Goal: Task Accomplishment & Management: Use online tool/utility

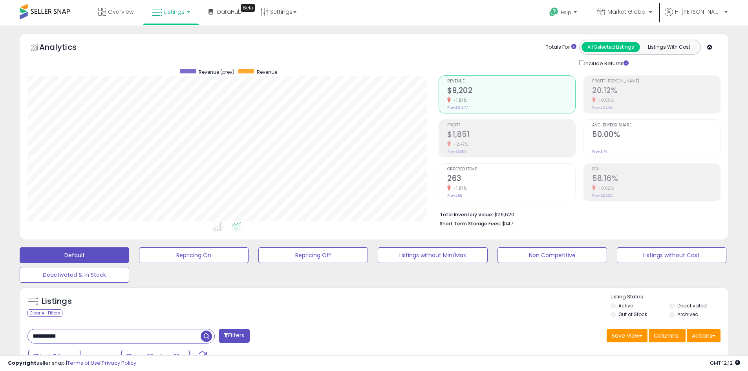
scroll to position [183, 0]
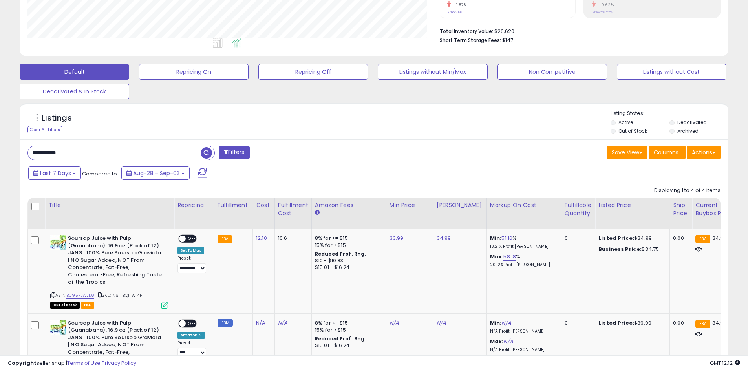
drag, startPoint x: 71, startPoint y: 155, endPoint x: -36, endPoint y: 149, distance: 107.7
click at [0, 149] on html "Unable to login Retrieving listings data.. has not yet accepted the Terms of Us…" at bounding box center [374, 2] width 748 height 371
click at [215, 154] on div "**********" at bounding box center [120, 153] width 187 height 15
click at [210, 153] on span "button" at bounding box center [206, 152] width 11 height 11
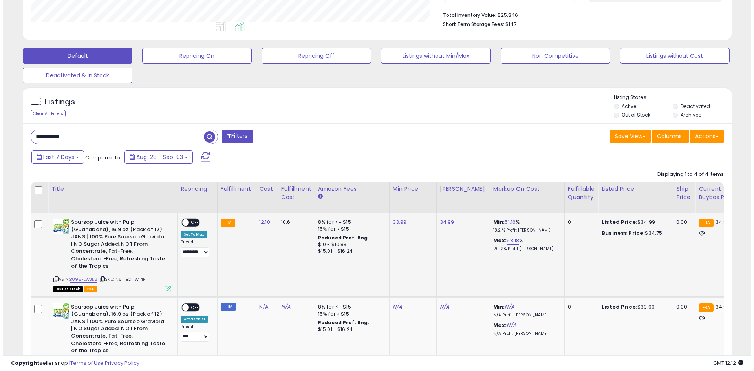
scroll to position [161, 411]
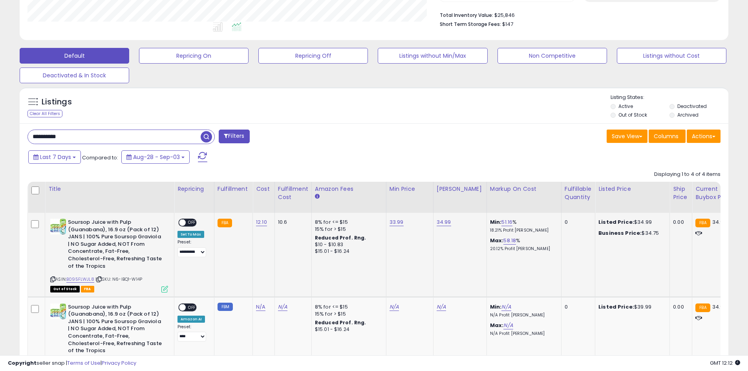
click at [163, 289] on icon at bounding box center [164, 289] width 7 height 7
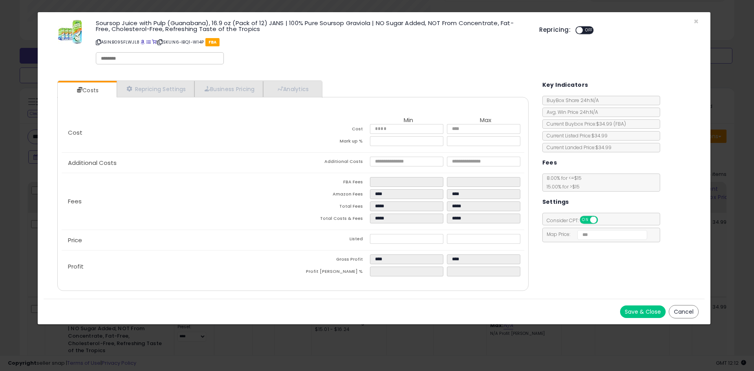
click at [683, 313] on button "Cancel" at bounding box center [684, 311] width 30 height 13
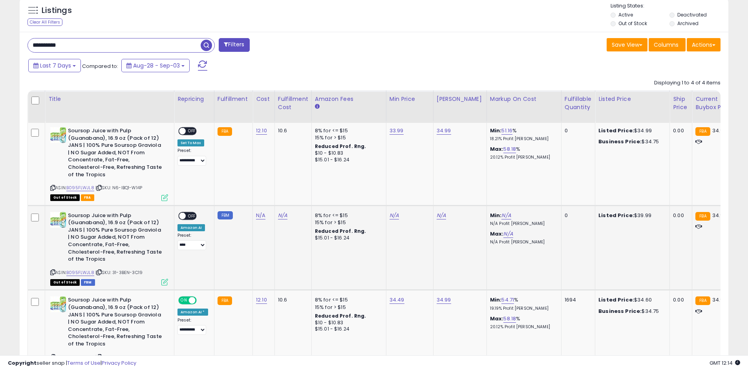
scroll to position [383, 0]
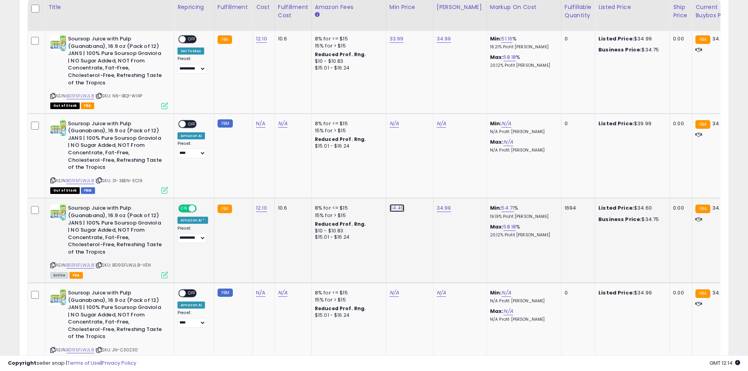
click at [394, 209] on link "34.49" at bounding box center [396, 208] width 15 height 8
drag, startPoint x: 373, startPoint y: 194, endPoint x: 293, endPoint y: 191, distance: 80.1
click at [293, 191] on tbody "**********" at bounding box center [632, 198] width 1209 height 338
type input "*****"
click button "submit" at bounding box center [415, 188] width 13 height 12
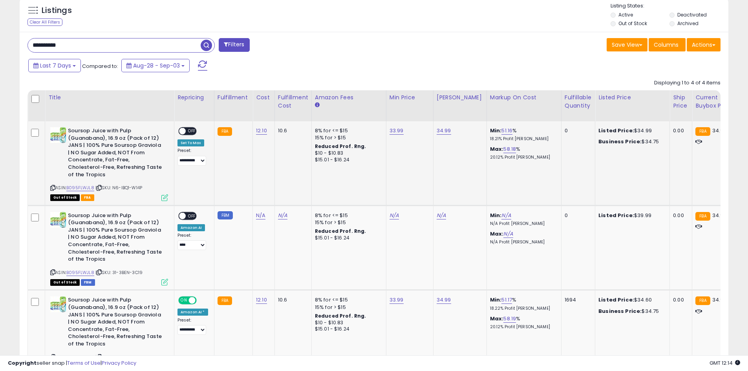
scroll to position [446, 0]
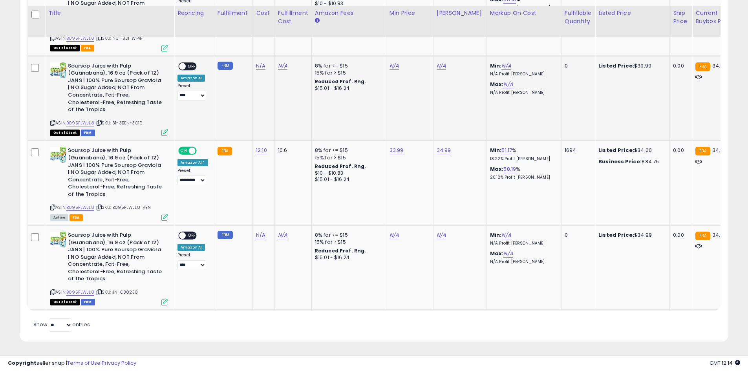
click at [290, 107] on td "N/A" at bounding box center [292, 98] width 37 height 85
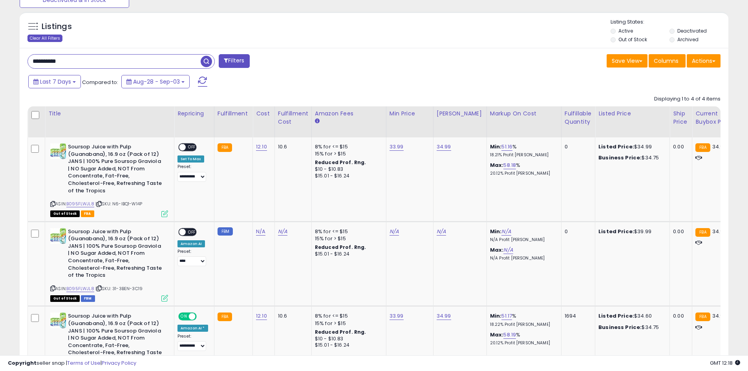
scroll to position [183, 0]
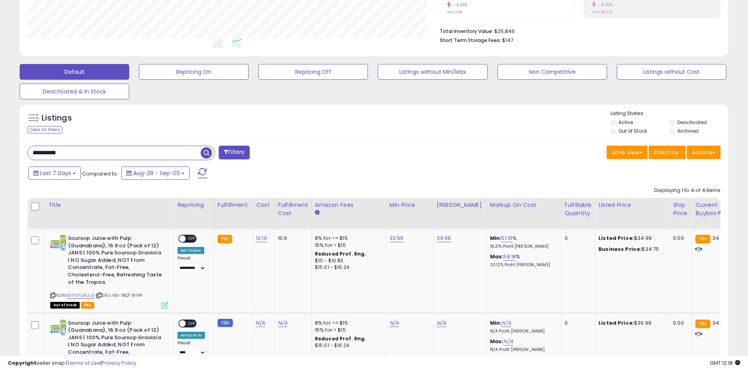
drag, startPoint x: 63, startPoint y: 152, endPoint x: -31, endPoint y: 153, distance: 93.8
click at [0, 153] on html "Unable to login Retrieving listings data.. has not yet accepted the Terms of Us…" at bounding box center [374, 2] width 748 height 371
paste input "text"
type input "**********"
click at [204, 153] on span "button" at bounding box center [206, 152] width 11 height 11
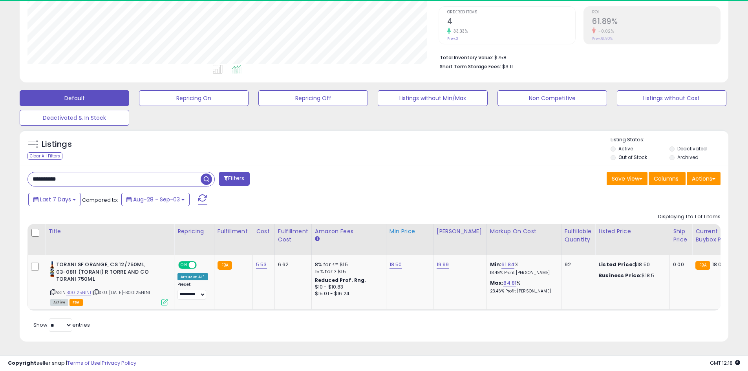
scroll to position [161, 411]
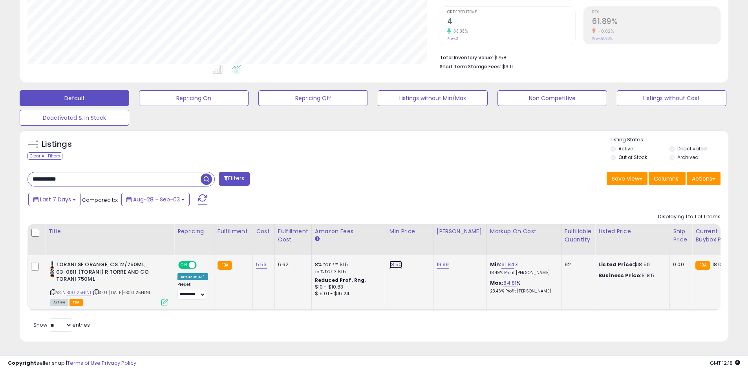
click at [390, 261] on link "18.50" at bounding box center [395, 265] width 13 height 8
drag, startPoint x: 367, startPoint y: 237, endPoint x: 290, endPoint y: 237, distance: 77.3
click at [290, 237] on table "Title Repricing" at bounding box center [626, 267] width 1198 height 86
type input "*****"
click button "submit" at bounding box center [414, 245] width 13 height 12
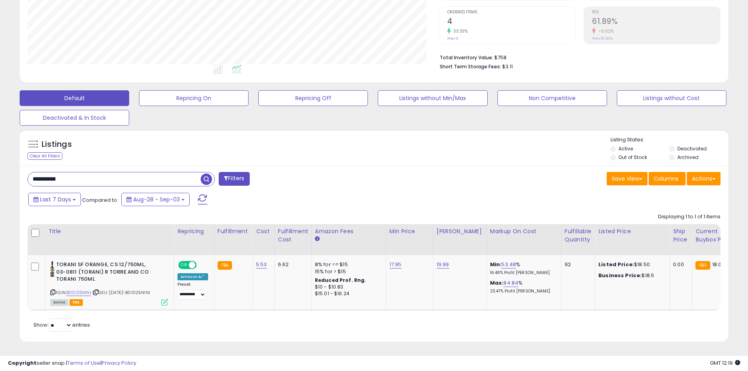
drag, startPoint x: 113, startPoint y: 177, endPoint x: -22, endPoint y: 179, distance: 135.4
click at [0, 179] on html "Unable to login Retrieving listings data.. has not yet accepted the Terms of Us…" at bounding box center [374, 28] width 748 height 371
paste input "text"
type input "**********"
click at [205, 174] on span "button" at bounding box center [206, 179] width 11 height 11
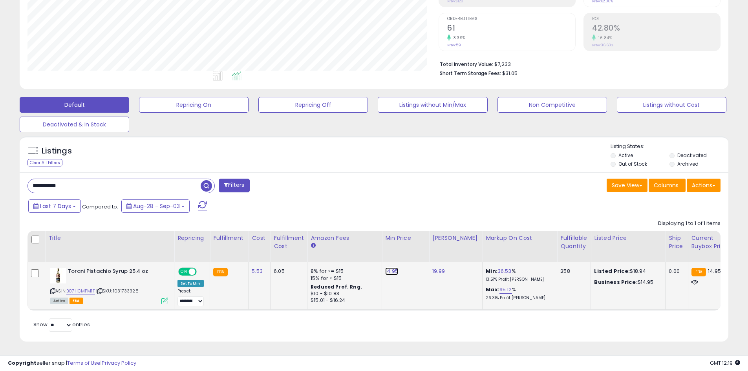
click at [391, 267] on link "14.95" at bounding box center [391, 271] width 13 height 8
drag, startPoint x: 377, startPoint y: 245, endPoint x: 268, endPoint y: 247, distance: 109.6
click at [268, 247] on table "Title Repricing" at bounding box center [625, 271] width 1197 height 80
type input "**"
click button "submit" at bounding box center [412, 251] width 13 height 12
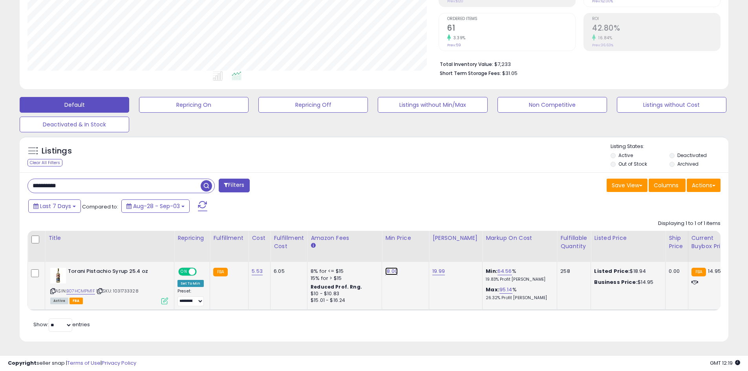
click at [391, 267] on link "18.00" at bounding box center [391, 271] width 13 height 8
click at [385, 246] on input "*****" at bounding box center [368, 251] width 70 height 13
type input "*****"
click at [419, 245] on button "submit" at bounding box center [412, 251] width 13 height 12
drag, startPoint x: 82, startPoint y: 183, endPoint x: -20, endPoint y: 181, distance: 101.7
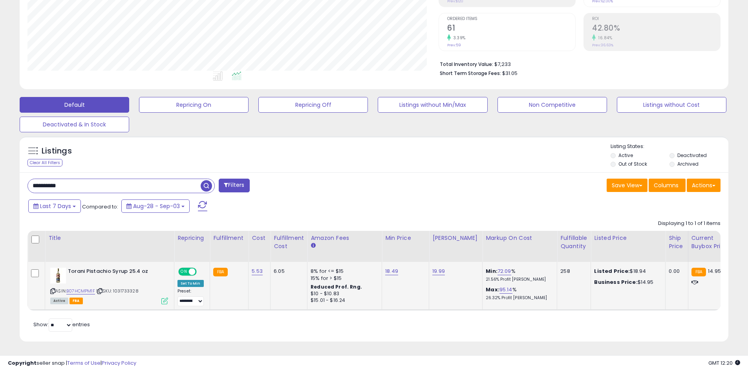
click at [0, 181] on html "Unable to login Retrieving listings data.. has not yet accepted the Terms of Us…" at bounding box center [374, 35] width 748 height 371
paste input "text"
type input "**********"
click at [202, 182] on span "button" at bounding box center [206, 185] width 11 height 11
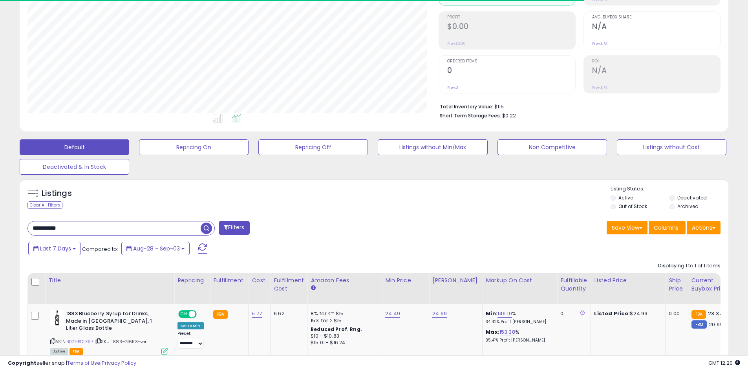
scroll to position [156, 0]
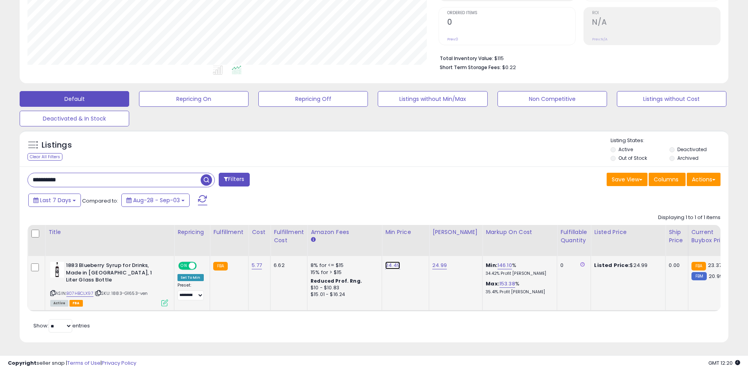
click at [393, 266] on link "24.49" at bounding box center [392, 265] width 15 height 8
click at [281, 244] on table "Title Repricing" at bounding box center [623, 268] width 1193 height 86
type input "*****"
click button "submit" at bounding box center [412, 245] width 13 height 12
drag, startPoint x: 91, startPoint y: 179, endPoint x: -58, endPoint y: 172, distance: 150.1
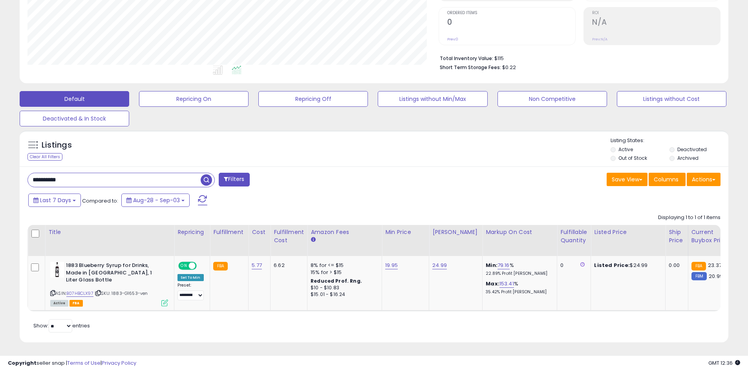
click at [0, 172] on html "Unable to login Retrieving listings data.. has not yet accepted the Terms of Us…" at bounding box center [374, 29] width 748 height 371
paste input "text"
type input "**********"
click at [205, 181] on span "button" at bounding box center [206, 179] width 11 height 11
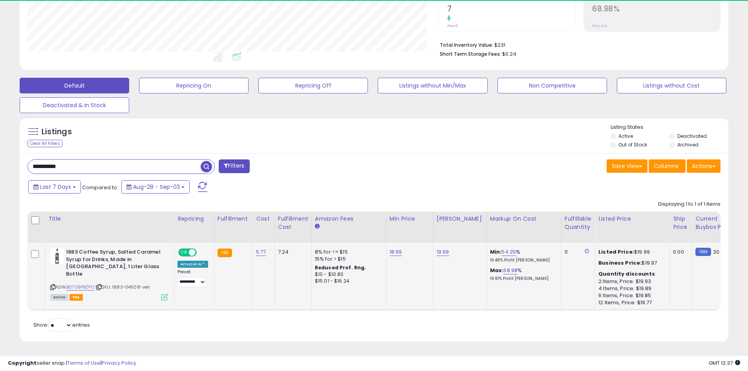
scroll to position [161, 411]
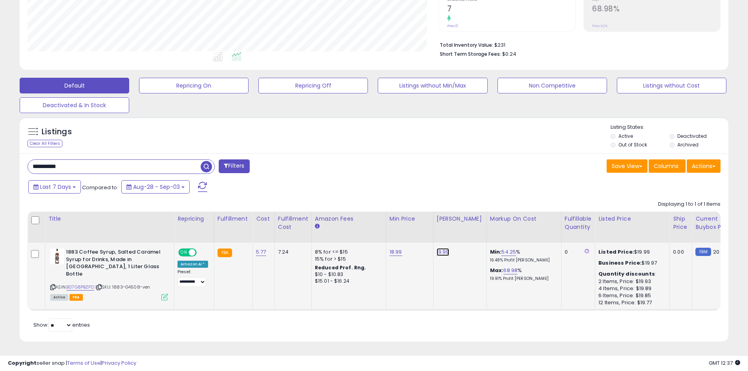
click at [443, 248] on link "19.99" at bounding box center [443, 252] width 13 height 8
drag, startPoint x: 425, startPoint y: 227, endPoint x: 261, endPoint y: 224, distance: 163.7
click at [261, 224] on table "Title Repricing" at bounding box center [628, 261] width 1202 height 99
type input "*****"
click button "submit" at bounding box center [461, 232] width 13 height 12
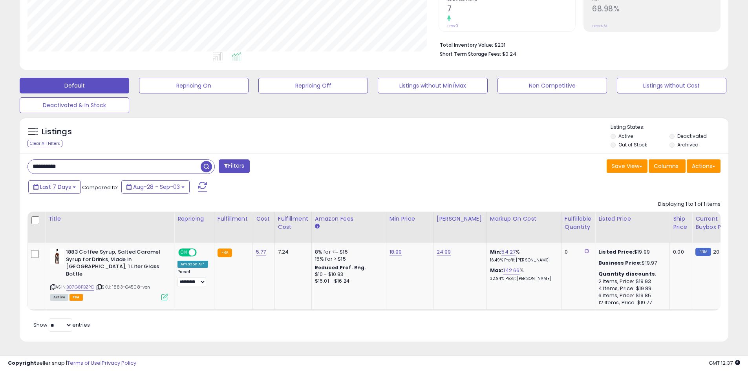
drag, startPoint x: 79, startPoint y: 157, endPoint x: -86, endPoint y: 157, distance: 164.5
click at [0, 157] on html "Unable to login Retrieving listings data.. has not yet accepted the Terms of Us…" at bounding box center [374, 15] width 748 height 371
paste input "text"
type input "**********"
click at [208, 161] on span "button" at bounding box center [206, 166] width 11 height 11
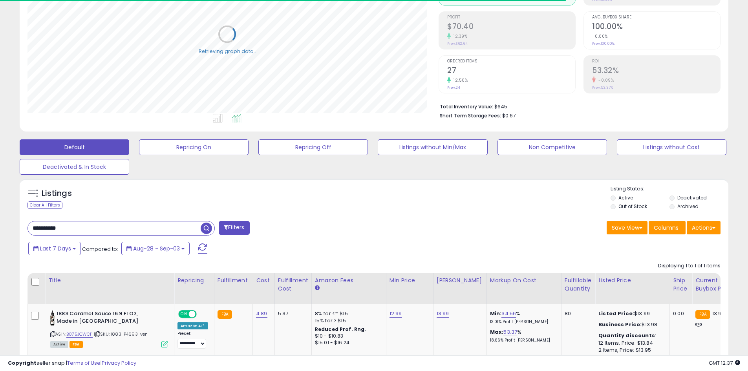
scroll to position [175, 0]
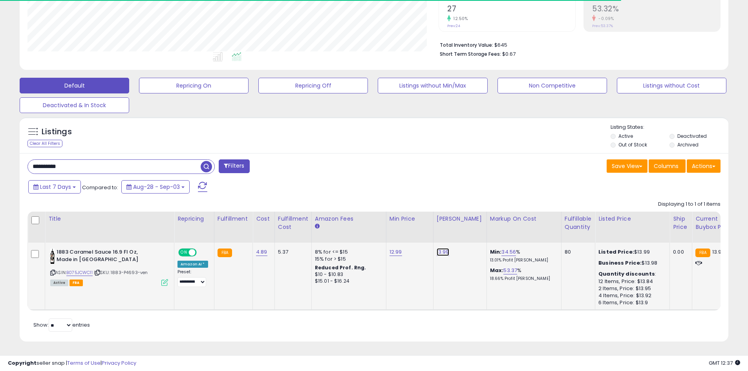
click at [438, 248] on link "13.99" at bounding box center [443, 252] width 13 height 8
drag, startPoint x: 412, startPoint y: 230, endPoint x: 294, endPoint y: 231, distance: 118.2
click at [294, 231] on table "Title Repricing" at bounding box center [626, 261] width 1198 height 99
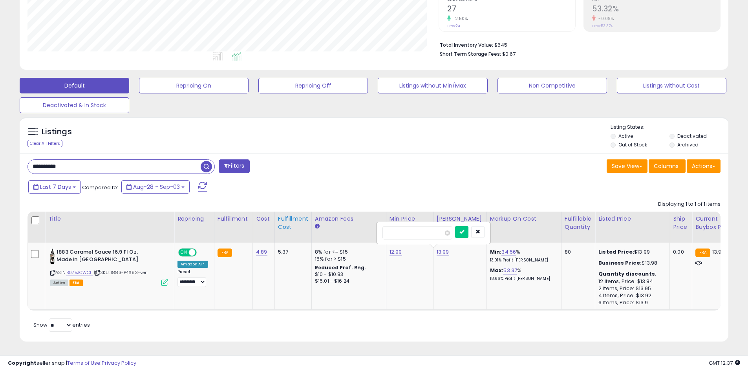
type input "*****"
click button "submit" at bounding box center [461, 232] width 13 height 12
drag, startPoint x: 94, startPoint y: 160, endPoint x: -58, endPoint y: 161, distance: 152.7
click at [0, 161] on html "Unable to login Retrieving listings data.. has not yet accepted the Terms of Us…" at bounding box center [374, 15] width 748 height 371
paste input "text"
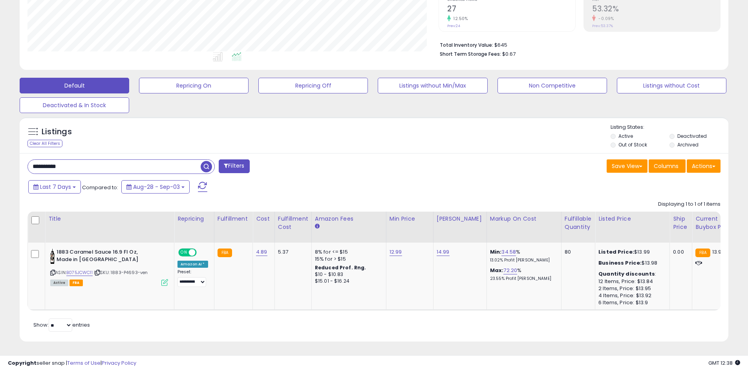
type input "**********"
click at [206, 161] on span "button" at bounding box center [206, 166] width 11 height 11
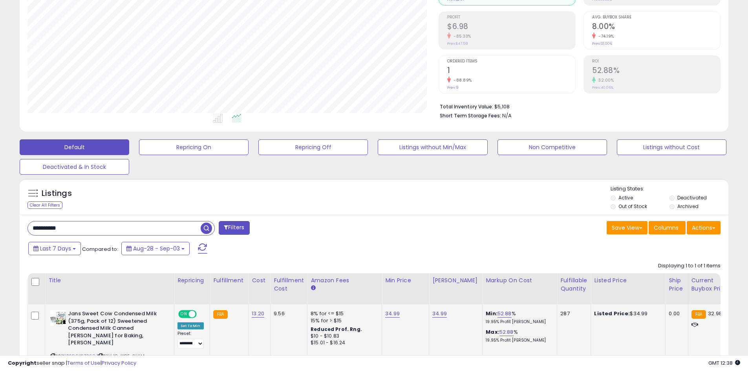
scroll to position [170, 0]
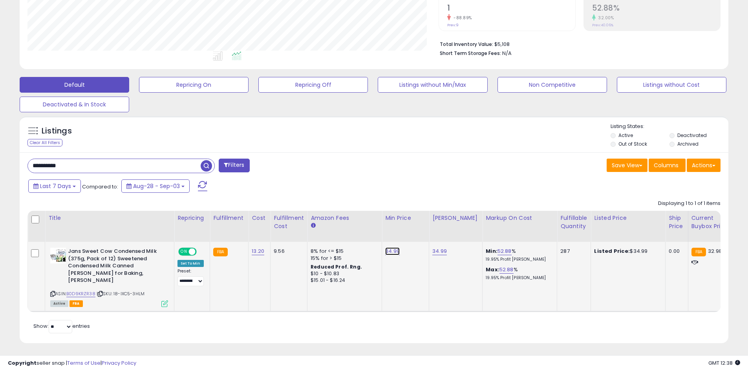
click at [390, 250] on link "34.99" at bounding box center [392, 251] width 15 height 8
drag, startPoint x: 362, startPoint y: 236, endPoint x: 283, endPoint y: 234, distance: 78.9
click at [283, 234] on table "Title Repricing" at bounding box center [629, 261] width 1204 height 101
type input "*****"
click button "submit" at bounding box center [412, 231] width 13 height 12
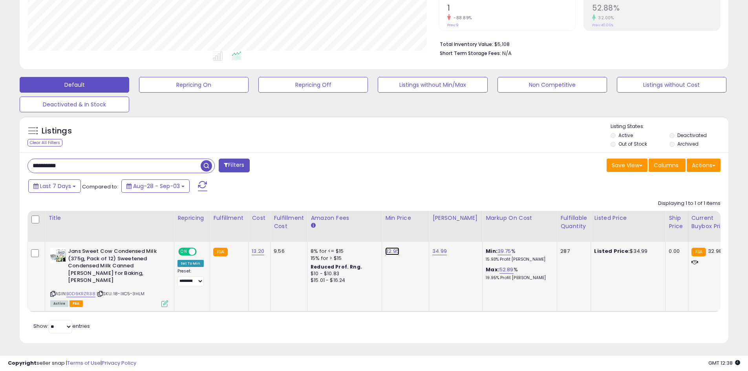
click at [394, 253] on link "32.95" at bounding box center [392, 251] width 14 height 8
click at [365, 231] on input "*****" at bounding box center [369, 231] width 70 height 13
type input "*****"
click button "submit" at bounding box center [412, 231] width 13 height 12
drag, startPoint x: 69, startPoint y: 167, endPoint x: 64, endPoint y: 173, distance: 7.8
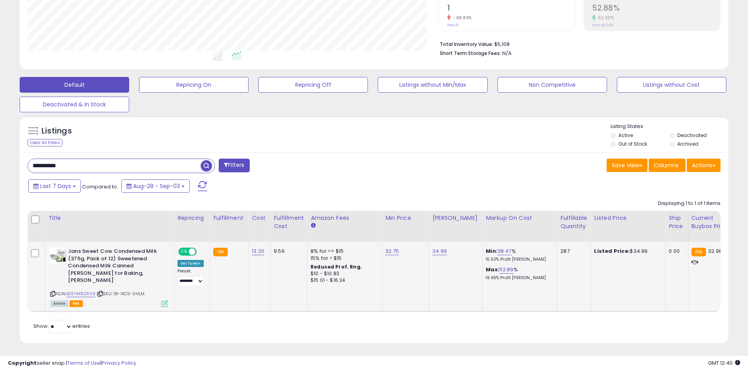
click at [0, 166] on html "Unable to login Retrieving listings data.. has not yet accepted the Terms of Us…" at bounding box center [374, 15] width 748 height 371
paste input "text"
type input "**********"
click at [207, 163] on span "button" at bounding box center [206, 165] width 11 height 11
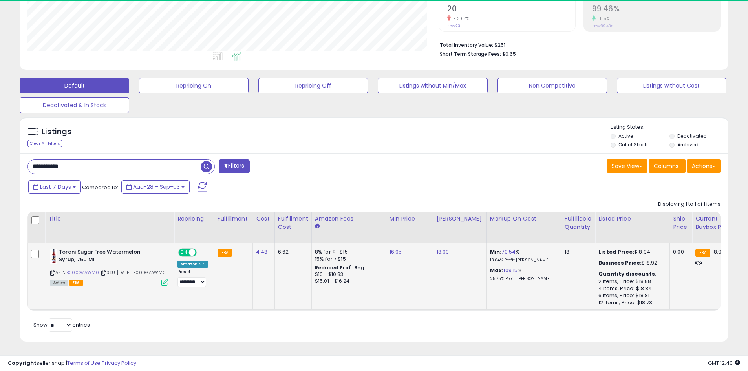
scroll to position [161, 411]
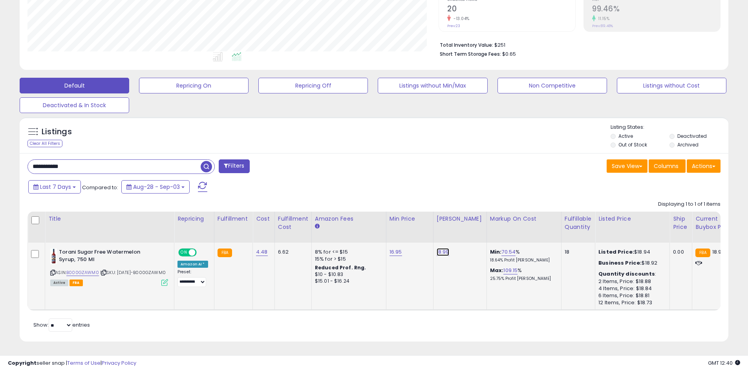
click at [438, 248] on link "18.99" at bounding box center [443, 252] width 13 height 8
drag, startPoint x: 420, startPoint y: 232, endPoint x: 357, endPoint y: 230, distance: 63.6
click at [357, 230] on table "Title Repricing" at bounding box center [628, 261] width 1202 height 99
type input "*****"
click button "submit" at bounding box center [461, 232] width 13 height 12
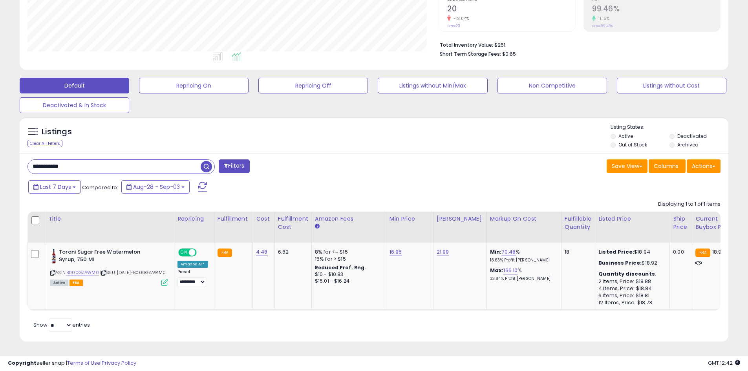
drag, startPoint x: 74, startPoint y: 158, endPoint x: 27, endPoint y: 162, distance: 47.3
click at [0, 160] on html "Unable to login Retrieving listings data.. has not yet accepted the Terms of Us…" at bounding box center [374, 15] width 748 height 371
paste input "text"
type input "**********"
click at [208, 161] on span "button" at bounding box center [206, 166] width 11 height 11
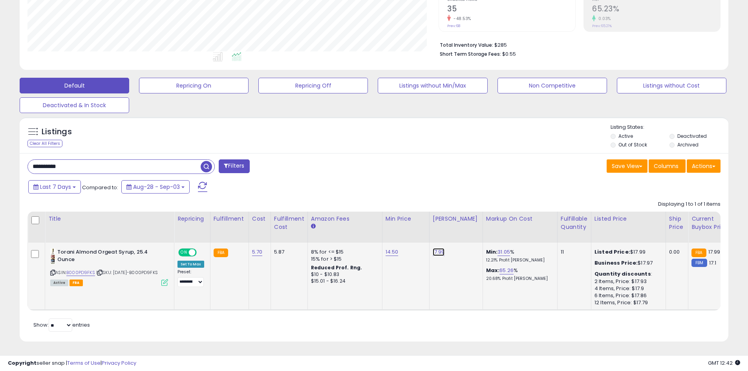
click at [437, 248] on link "17.99" at bounding box center [439, 252] width 12 height 8
drag, startPoint x: 425, startPoint y: 230, endPoint x: 326, endPoint y: 228, distance: 98.6
click at [326, 228] on table "Title Repricing" at bounding box center [630, 261] width 1207 height 99
type input "******"
click button "submit" at bounding box center [458, 232] width 13 height 12
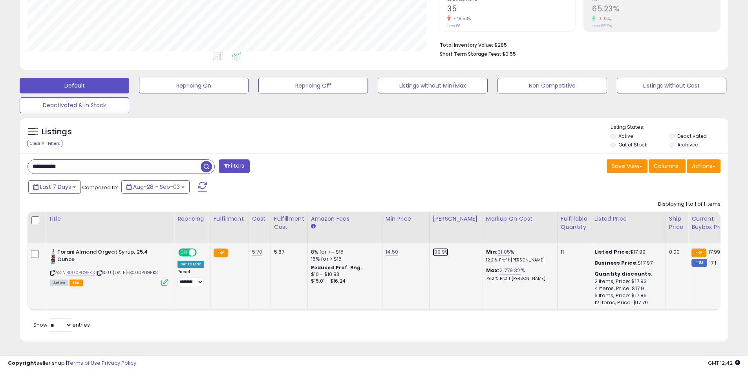
click at [434, 248] on link "199.99" at bounding box center [441, 252] width 16 height 8
drag, startPoint x: 407, startPoint y: 223, endPoint x: 300, endPoint y: 223, distance: 106.8
click at [301, 223] on table "Title Repricing" at bounding box center [630, 261] width 1207 height 99
type input "*****"
click button "submit" at bounding box center [460, 232] width 13 height 12
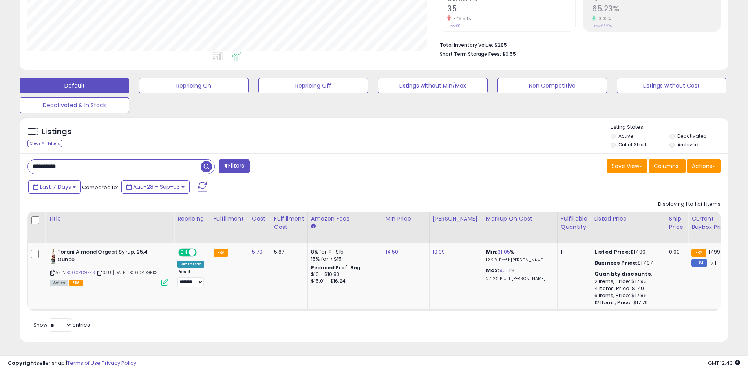
drag, startPoint x: 84, startPoint y: 158, endPoint x: -56, endPoint y: 159, distance: 140.1
click at [0, 159] on html "Unable to login Retrieving listings data.. has not yet accepted the Terms of Us…" at bounding box center [374, 15] width 748 height 371
paste input "text"
type input "**********"
click at [206, 161] on span "button" at bounding box center [206, 166] width 11 height 11
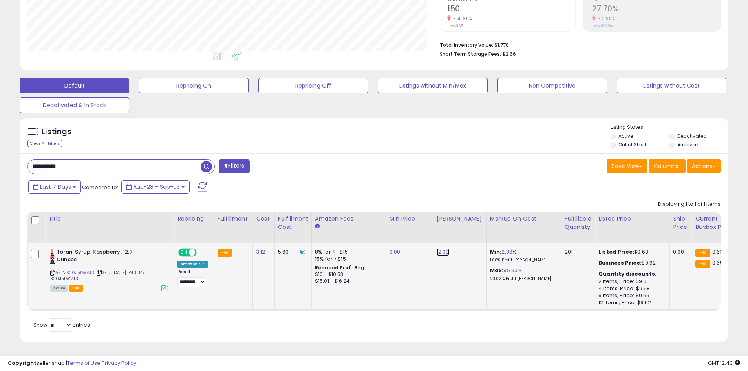
click at [439, 248] on link "12.99" at bounding box center [443, 252] width 13 height 8
drag, startPoint x: 408, startPoint y: 231, endPoint x: 326, endPoint y: 231, distance: 82.4
click at [326, 231] on table "Title Repricing" at bounding box center [634, 261] width 1215 height 99
type input "*****"
click button "submit" at bounding box center [461, 232] width 13 height 12
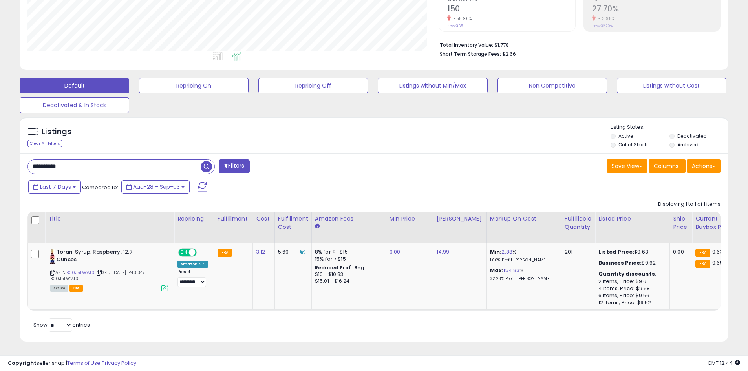
drag, startPoint x: 111, startPoint y: 158, endPoint x: -16, endPoint y: 156, distance: 127.6
click at [0, 156] on html "Unable to login Retrieving listings data.. has not yet accepted the Terms of Us…" at bounding box center [374, 15] width 748 height 371
paste input "text"
type input "**********"
click at [203, 161] on span "button" at bounding box center [206, 166] width 11 height 11
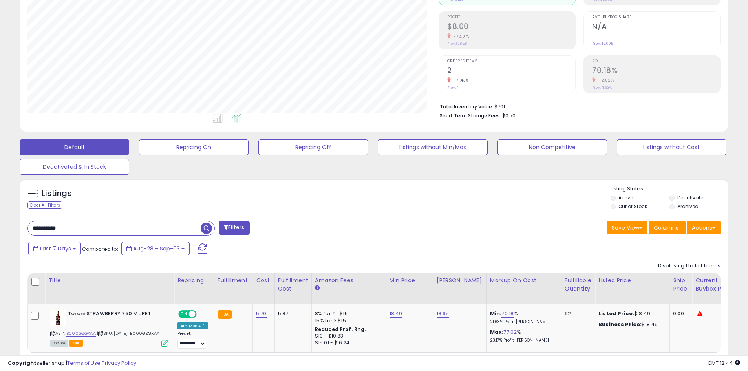
scroll to position [161, 0]
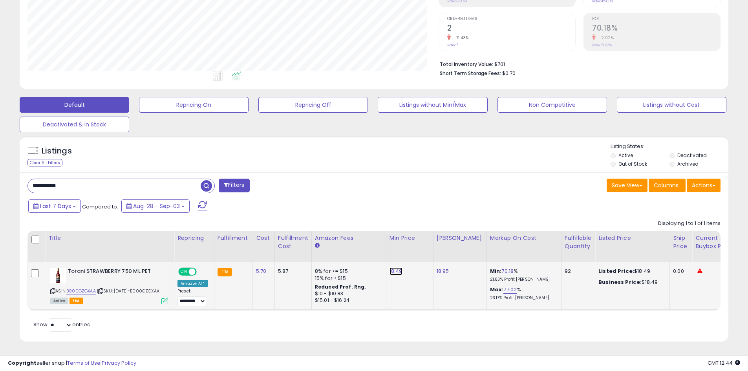
click at [389, 267] on link "18.49" at bounding box center [395, 271] width 13 height 8
drag, startPoint x: 380, startPoint y: 243, endPoint x: 261, endPoint y: 241, distance: 118.2
click at [261, 241] on table "Title Repricing" at bounding box center [629, 271] width 1205 height 80
type input "*****"
click button "submit" at bounding box center [414, 251] width 13 height 12
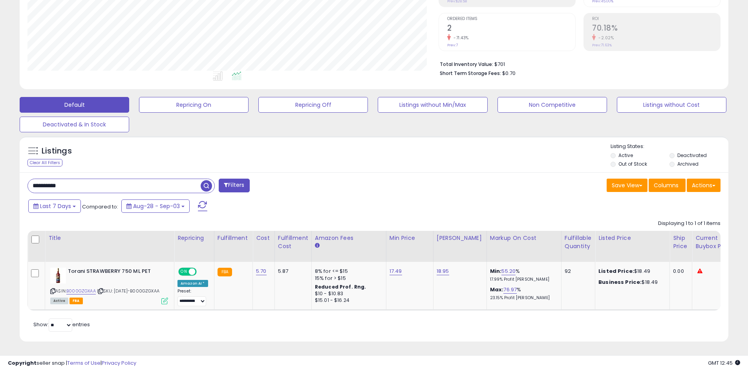
drag, startPoint x: 46, startPoint y: 175, endPoint x: -70, endPoint y: 174, distance: 115.4
click at [0, 174] on html "Unable to login Retrieving listings data.. has not yet accepted the Terms of Us…" at bounding box center [374, 35] width 748 height 371
paste input "text"
type input "**********"
click at [208, 180] on span "button" at bounding box center [206, 185] width 11 height 11
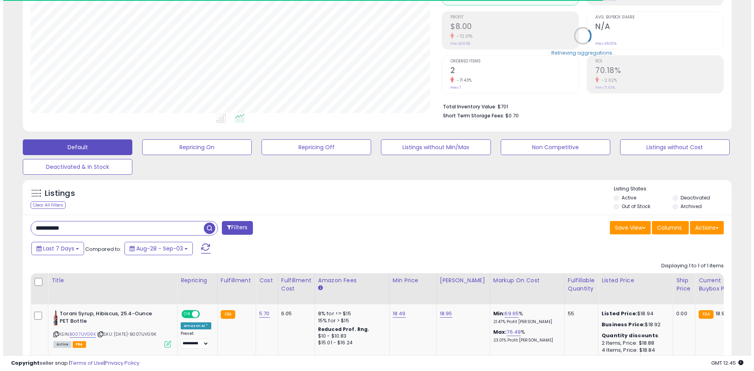
scroll to position [161, 411]
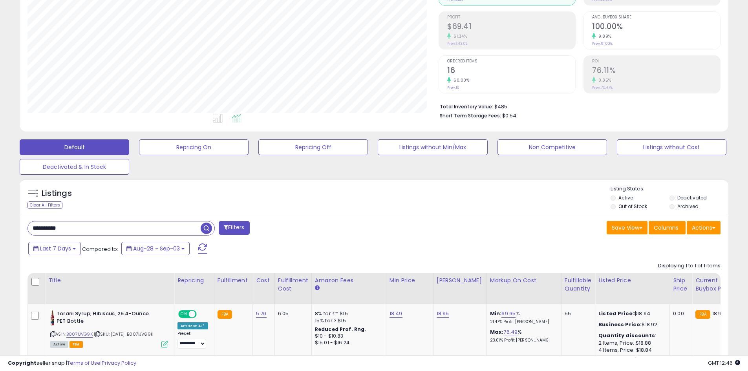
drag, startPoint x: 85, startPoint y: 231, endPoint x: -24, endPoint y: 228, distance: 108.4
click at [0, 228] on html "Unable to login Retrieving listings data.. has not yet accepted the Terms of Us…" at bounding box center [374, 77] width 748 height 371
click at [204, 227] on span "button" at bounding box center [206, 228] width 11 height 11
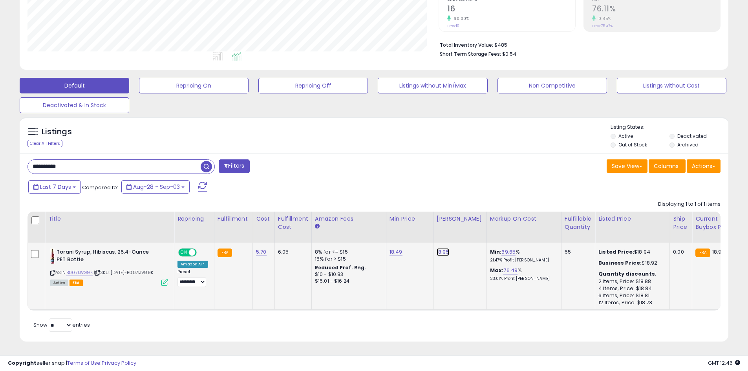
click at [438, 250] on link "18.95" at bounding box center [443, 252] width 13 height 8
drag, startPoint x: 415, startPoint y: 225, endPoint x: 303, endPoint y: 224, distance: 111.1
click at [303, 224] on table "Title Repricing" at bounding box center [627, 261] width 1201 height 99
type input "*****"
click button "submit" at bounding box center [461, 232] width 13 height 12
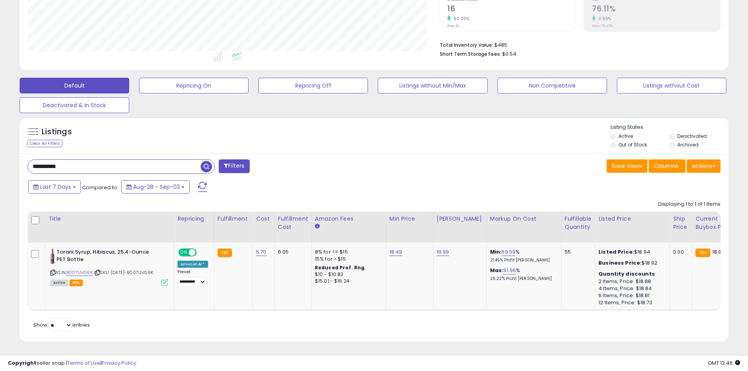
drag, startPoint x: 86, startPoint y: 161, endPoint x: -64, endPoint y: 164, distance: 149.6
click at [0, 164] on html "Unable to login Retrieving listings data.. has not yet accepted the Terms of Us…" at bounding box center [374, 15] width 748 height 371
paste input "text"
click at [206, 163] on span "button" at bounding box center [206, 166] width 11 height 11
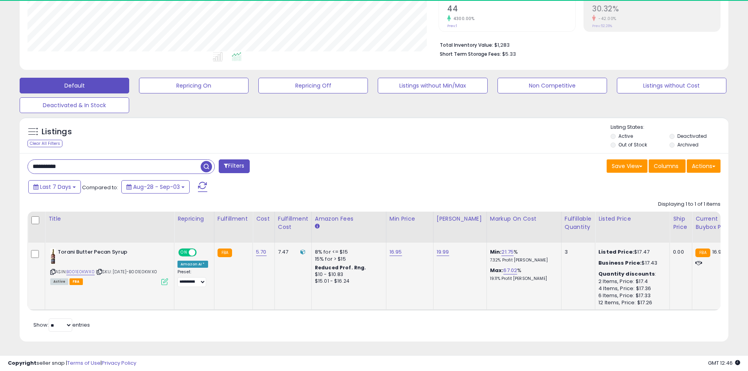
scroll to position [161, 411]
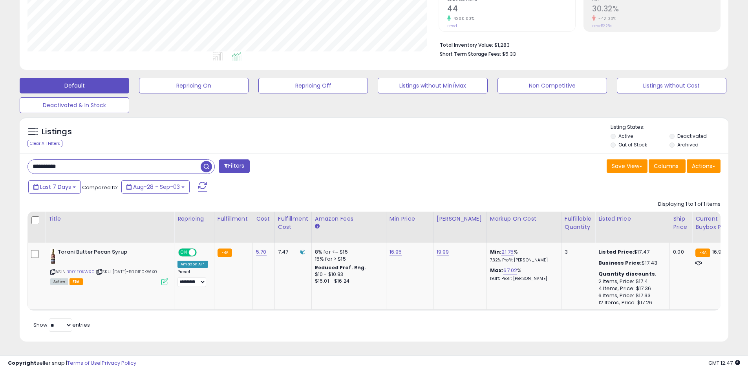
drag, startPoint x: 77, startPoint y: 163, endPoint x: -54, endPoint y: 163, distance: 130.7
click at [0, 163] on html "Unable to login Retrieving listings data.. has not yet accepted the Terms of Us…" at bounding box center [374, 15] width 748 height 371
paste input "text"
type input "**********"
click at [209, 161] on span "button" at bounding box center [206, 166] width 11 height 11
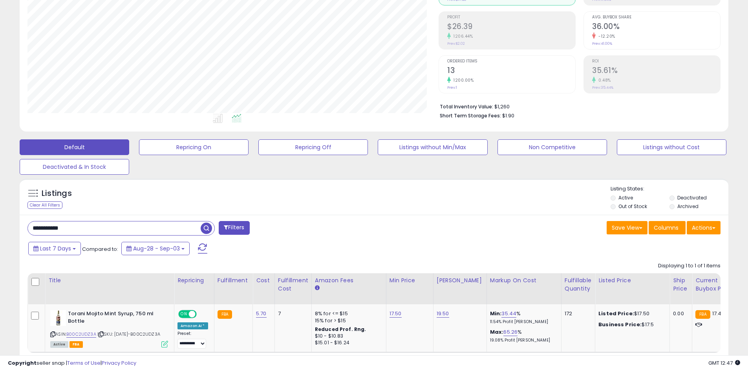
scroll to position [161, 0]
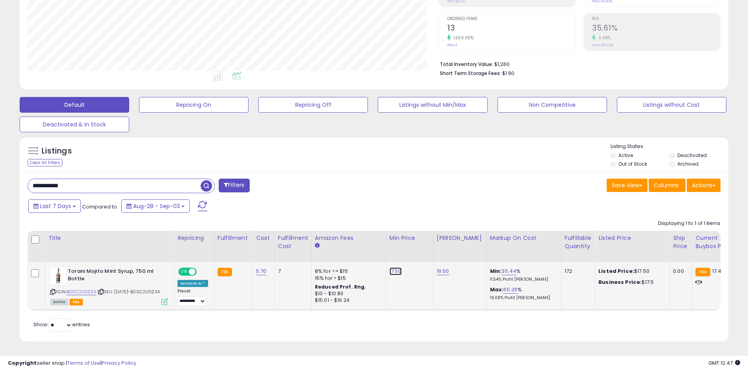
click at [393, 267] on link "17.50" at bounding box center [395, 271] width 12 height 8
drag, startPoint x: 350, startPoint y: 241, endPoint x: 279, endPoint y: 241, distance: 71.5
click at [279, 241] on table "Title Repricing" at bounding box center [627, 271] width 1201 height 80
type input "*****"
click button "submit" at bounding box center [413, 251] width 13 height 12
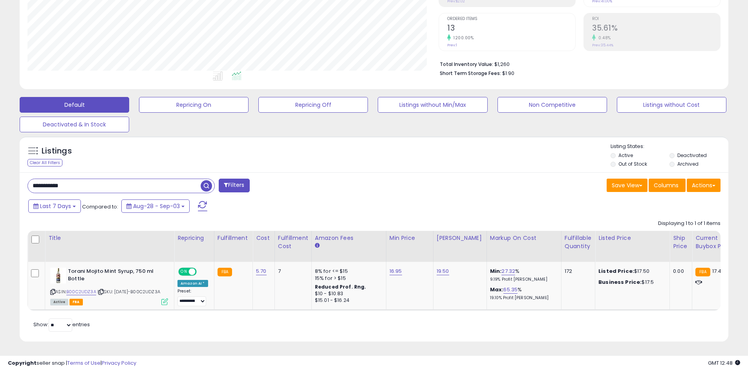
drag, startPoint x: 76, startPoint y: 181, endPoint x: -18, endPoint y: 182, distance: 94.6
click at [0, 182] on html "Unable to login Retrieving listings data.. has not yet accepted the Terms of Us…" at bounding box center [374, 35] width 748 height 371
paste input "text"
click at [205, 180] on span "button" at bounding box center [206, 185] width 11 height 11
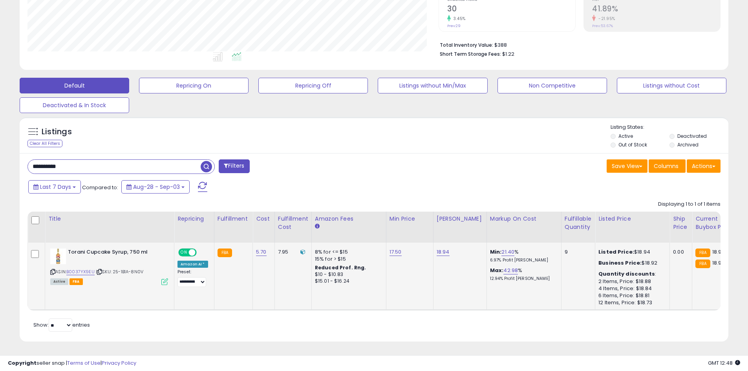
scroll to position [161, 411]
drag, startPoint x: 86, startPoint y: 157, endPoint x: -39, endPoint y: 160, distance: 125.3
click at [0, 160] on html "Unable to login Retrieving listings data.. has not yet accepted the Terms of Us…" at bounding box center [374, 15] width 748 height 371
paste input "text"
type input "**********"
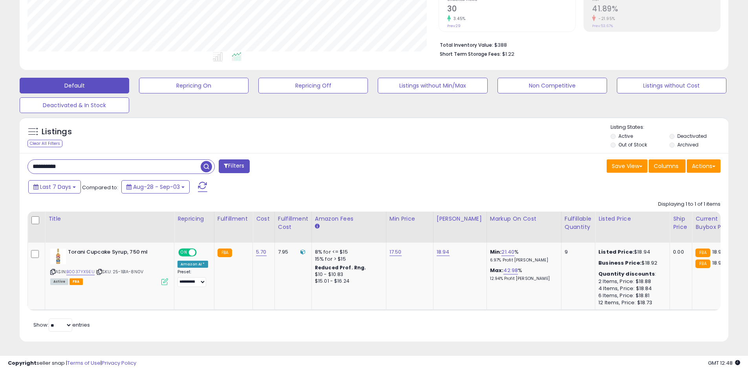
click at [204, 161] on span "button" at bounding box center [206, 166] width 11 height 11
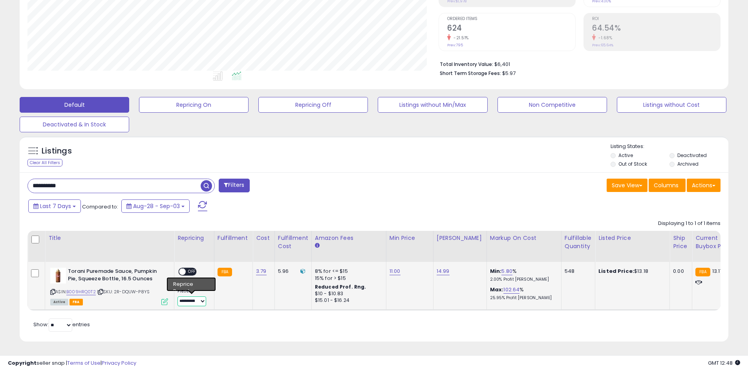
click at [201, 296] on select "**********" at bounding box center [191, 301] width 29 height 10
select select "**********"
click at [177, 296] on select "**********" at bounding box center [191, 301] width 29 height 10
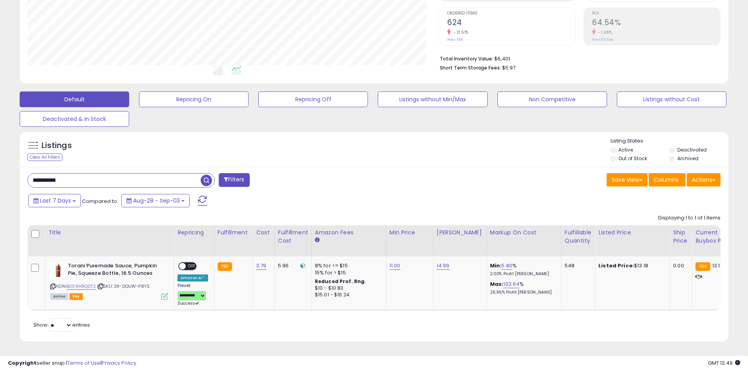
click at [287, 186] on div "**********" at bounding box center [198, 181] width 353 height 16
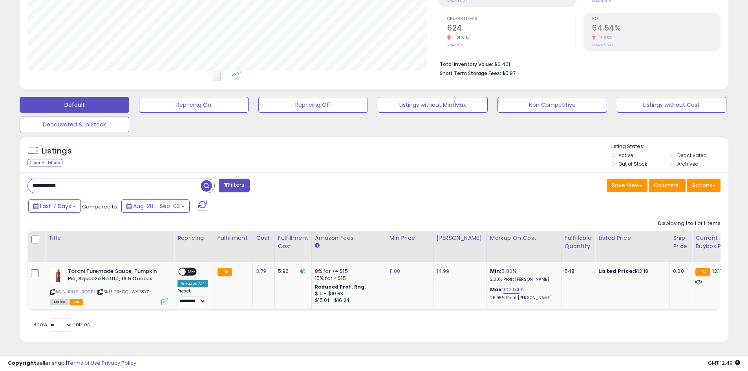
drag, startPoint x: 79, startPoint y: 179, endPoint x: -16, endPoint y: 178, distance: 95.8
click at [0, 178] on html "Unable to login Retrieving listings data.. has not yet accepted the Terms of Us…" at bounding box center [374, 35] width 748 height 371
paste input "text"
click at [208, 180] on span "button" at bounding box center [206, 185] width 11 height 11
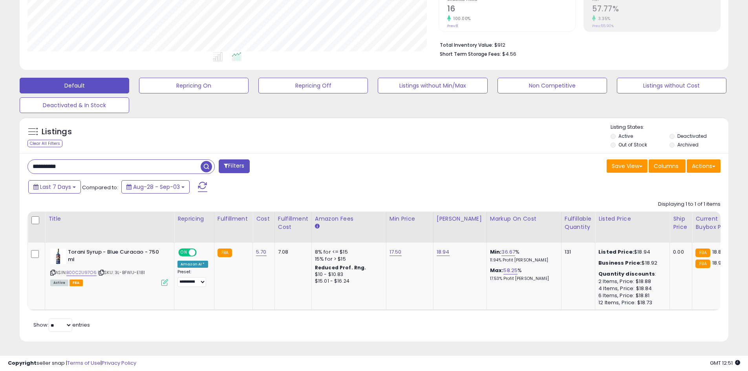
drag, startPoint x: 106, startPoint y: 159, endPoint x: -30, endPoint y: 161, distance: 135.8
click at [0, 161] on html "Unable to login Retrieving listings data.. has not yet accepted the Terms of Us…" at bounding box center [374, 15] width 748 height 371
paste input "text"
click at [203, 161] on span "button" at bounding box center [206, 166] width 11 height 11
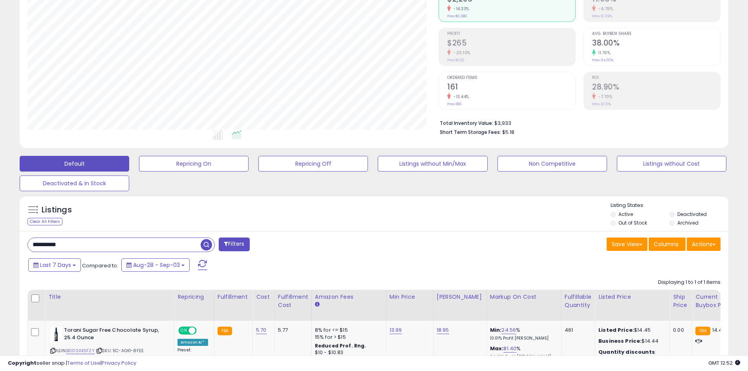
scroll to position [175, 0]
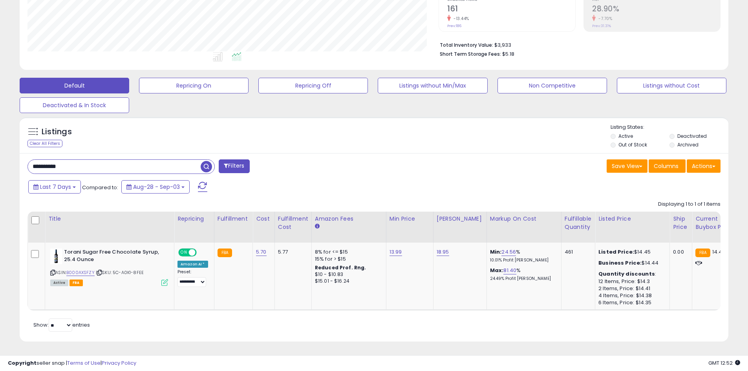
drag, startPoint x: 75, startPoint y: 156, endPoint x: -45, endPoint y: 158, distance: 120.1
click at [0, 158] on html "Unable to login Retrieving listings data.. has not yet accepted the Terms of Us…" at bounding box center [374, 15] width 748 height 371
paste input "text"
click at [205, 162] on span "button" at bounding box center [206, 166] width 11 height 11
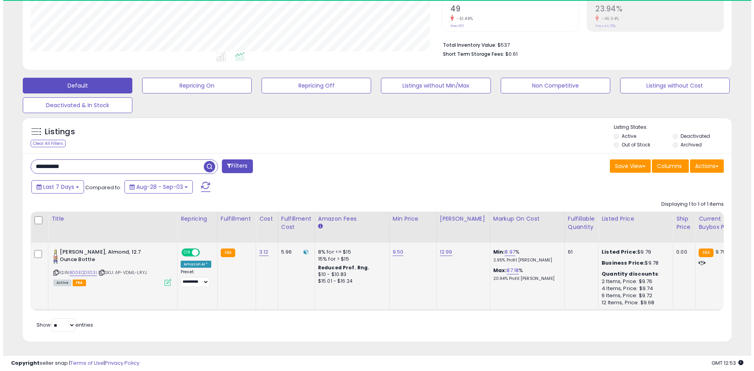
scroll to position [161, 411]
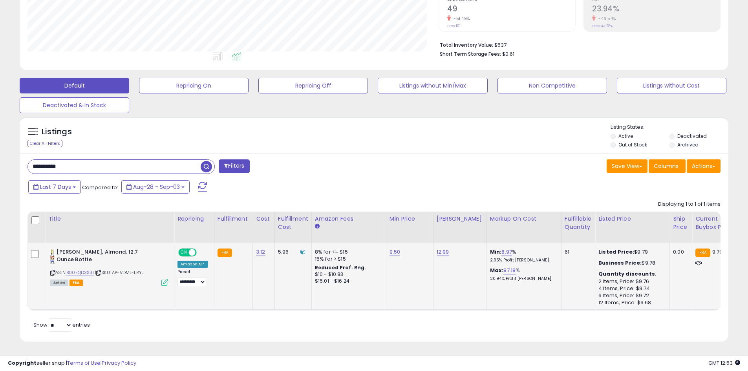
click at [164, 279] on icon at bounding box center [164, 282] width 7 height 7
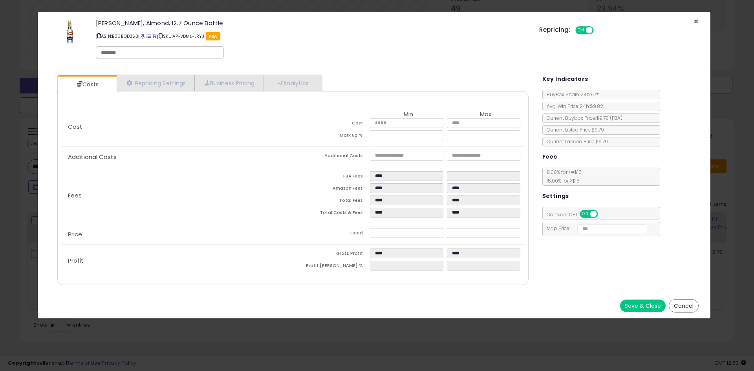
click at [698, 20] on span "×" at bounding box center [695, 21] width 5 height 11
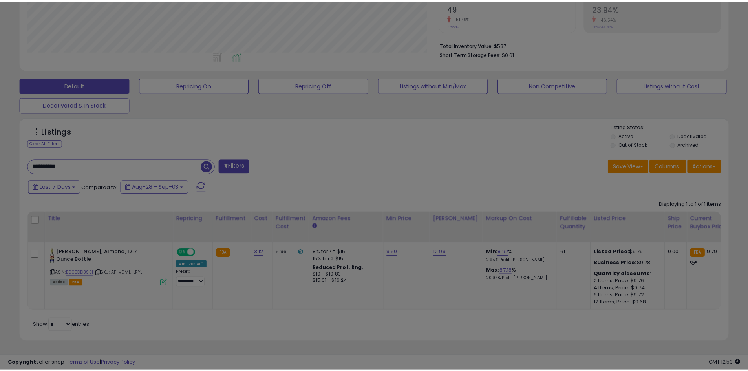
scroll to position [392402, 392152]
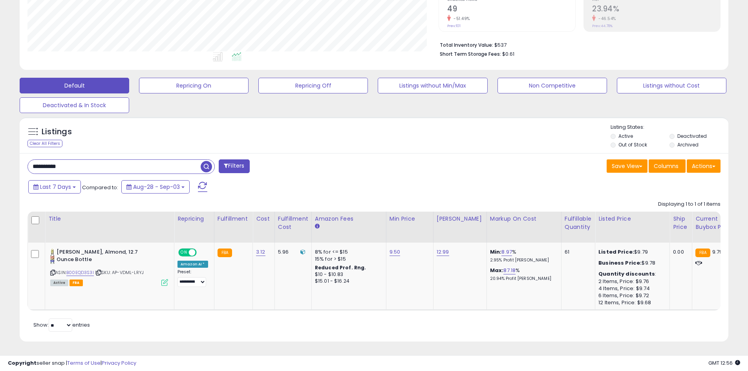
drag, startPoint x: 86, startPoint y: 161, endPoint x: -44, endPoint y: 159, distance: 130.3
click at [0, 159] on html "Unable to login Retrieving listings data.. has not yet accepted the Terms of Us…" at bounding box center [374, 15] width 748 height 371
paste input "text"
click at [207, 161] on span "button" at bounding box center [206, 166] width 11 height 11
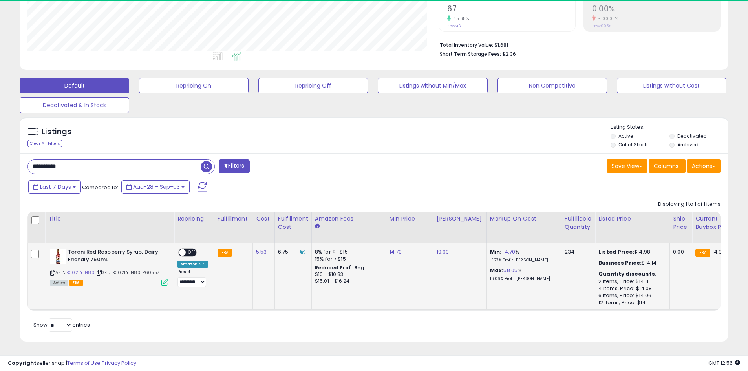
scroll to position [161, 411]
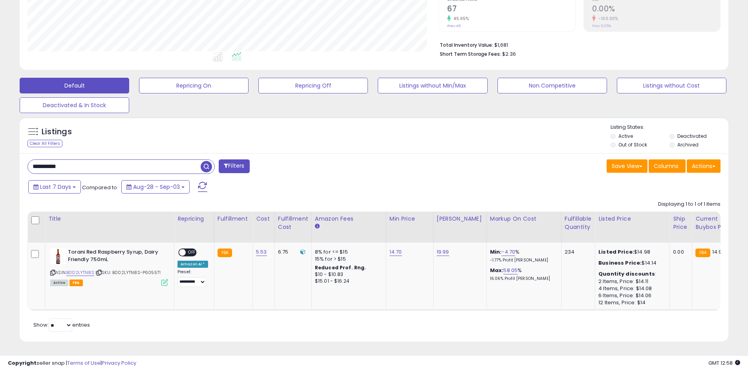
drag, startPoint x: -44, startPoint y: 155, endPoint x: -85, endPoint y: 154, distance: 41.2
click at [0, 154] on html "Unable to login Retrieving listings data.. has not yet accepted the Terms of Us…" at bounding box center [374, 15] width 748 height 371
paste input "text"
click at [209, 162] on span "button" at bounding box center [206, 166] width 11 height 11
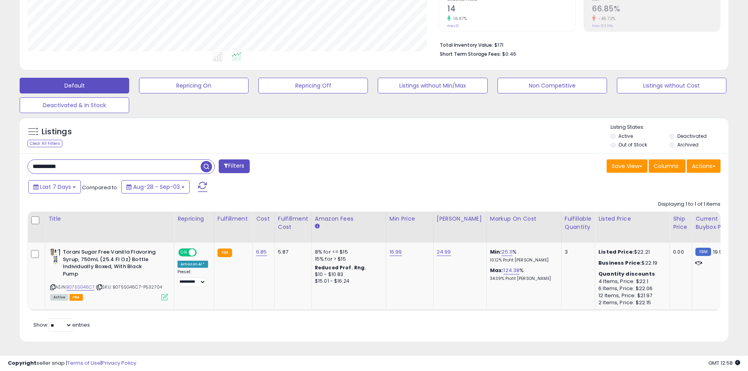
drag, startPoint x: 85, startPoint y: 157, endPoint x: 40, endPoint y: 166, distance: 46.0
click at [0, 156] on html "Unable to login Retrieving listings data.. has not yet accepted the Terms of Us…" at bounding box center [374, 15] width 748 height 371
paste input "text"
type input "**********"
click at [208, 161] on span "button" at bounding box center [206, 166] width 11 height 11
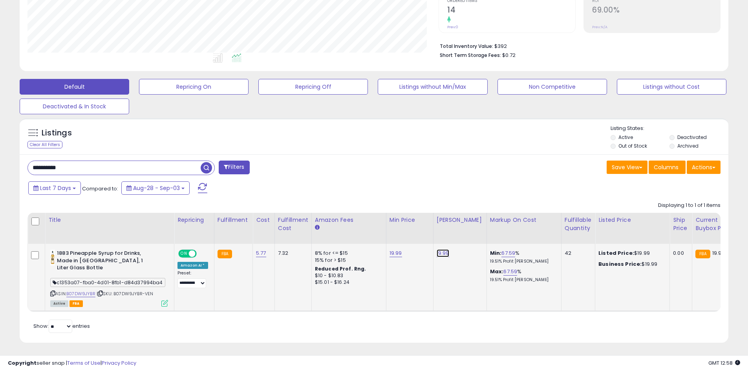
click at [437, 250] on link "19.99" at bounding box center [443, 253] width 13 height 8
drag, startPoint x: 420, startPoint y: 233, endPoint x: 288, endPoint y: 232, distance: 132.7
click at [288, 232] on table "Title Repricing" at bounding box center [629, 262] width 1204 height 99
type input "*****"
click button "submit" at bounding box center [461, 233] width 13 height 12
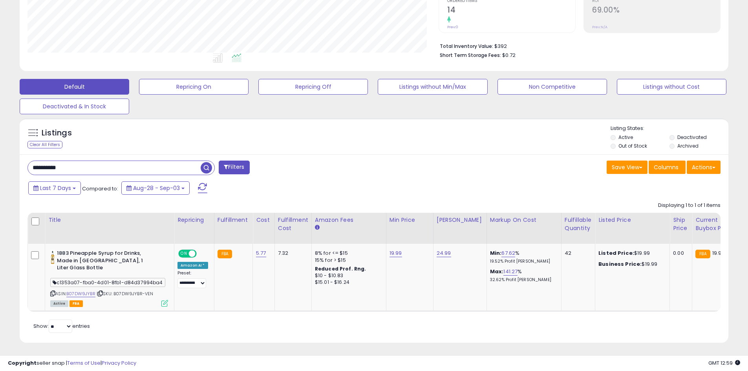
drag, startPoint x: 85, startPoint y: 167, endPoint x: -78, endPoint y: 162, distance: 163.4
click at [0, 162] on html "Unable to login Retrieving listings data.. has not yet accepted the Terms of Us…" at bounding box center [374, 17] width 748 height 371
paste input "text"
type input "**********"
click at [206, 166] on span "button" at bounding box center [206, 167] width 11 height 11
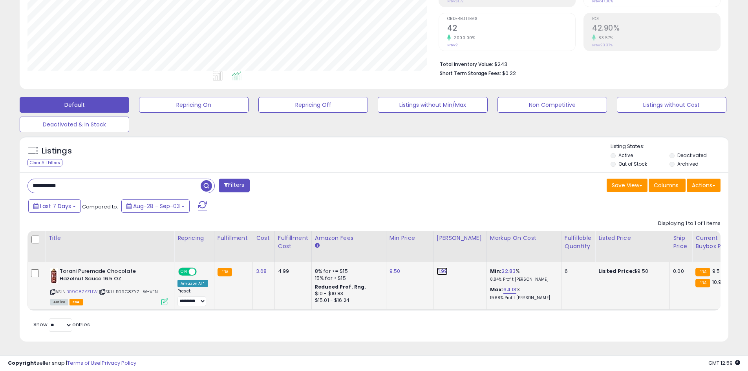
click at [441, 267] on link "11.99" at bounding box center [442, 271] width 11 height 8
drag, startPoint x: 411, startPoint y: 247, endPoint x: 334, endPoint y: 248, distance: 76.9
click at [334, 248] on table "Title Repricing" at bounding box center [629, 271] width 1204 height 80
type input "*****"
click button "submit" at bounding box center [460, 251] width 13 height 12
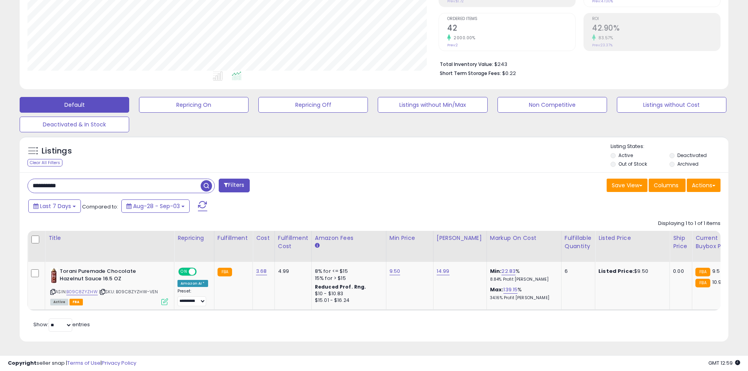
drag, startPoint x: 110, startPoint y: 175, endPoint x: -37, endPoint y: 176, distance: 146.8
click at [0, 176] on html "Unable to login Retrieving listings data.. has not yet accepted the Terms of Us…" at bounding box center [374, 35] width 748 height 371
paste input "text"
click at [210, 183] on span "button" at bounding box center [206, 185] width 11 height 11
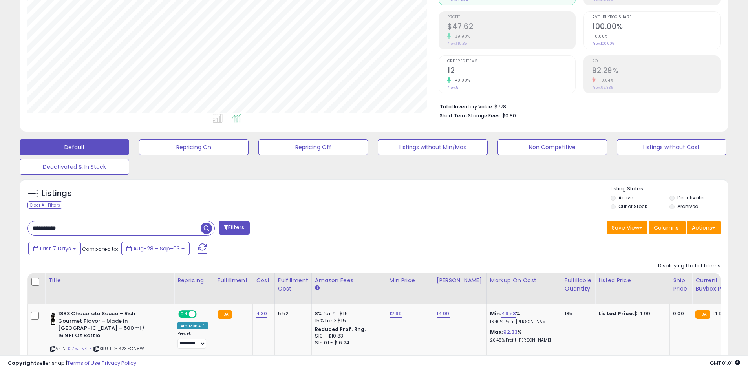
drag, startPoint x: 75, startPoint y: 226, endPoint x: -8, endPoint y: 226, distance: 83.2
click at [0, 226] on html "Unable to login Retrieving listings data.. has not yet accepted the Terms of Us…" at bounding box center [374, 77] width 748 height 371
paste input "text"
type input "**********"
click at [206, 228] on span "button" at bounding box center [206, 228] width 11 height 11
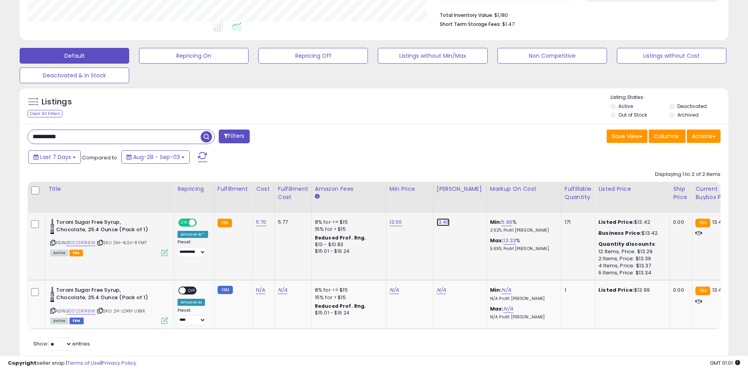
click at [440, 223] on link "13.46" at bounding box center [443, 222] width 13 height 8
drag, startPoint x: 427, startPoint y: 209, endPoint x: 274, endPoint y: 205, distance: 152.4
click at [274, 205] on table "Title Repricing" at bounding box center [626, 256] width 1198 height 148
type input "*****"
click button "submit" at bounding box center [461, 202] width 13 height 12
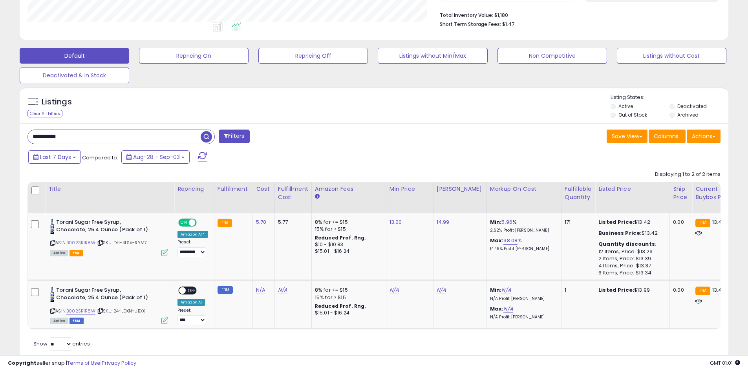
drag, startPoint x: 73, startPoint y: 134, endPoint x: -37, endPoint y: 131, distance: 109.6
paste input "text"
click at [201, 137] on input "**********" at bounding box center [114, 137] width 173 height 14
type input "**********"
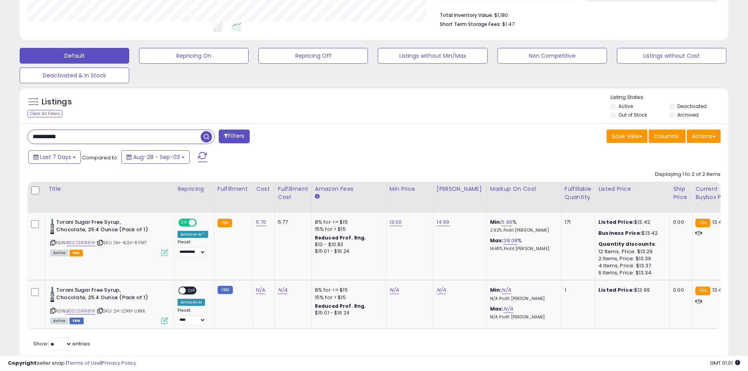
click at [205, 135] on span "button" at bounding box center [206, 136] width 11 height 11
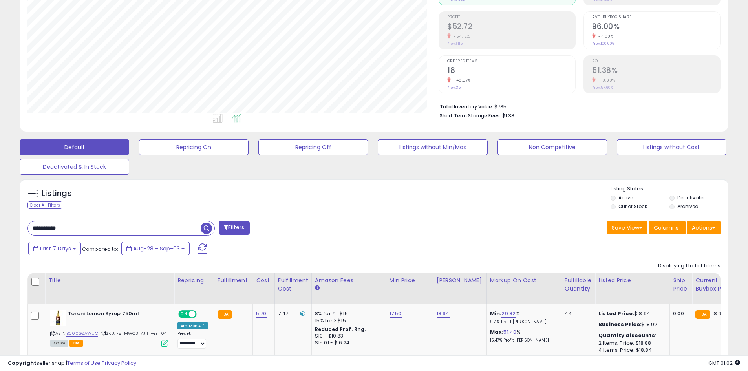
scroll to position [175, 0]
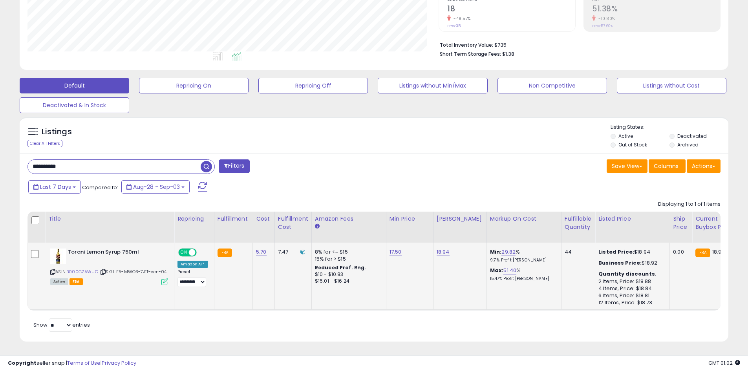
click at [439, 243] on td "18.94" at bounding box center [459, 277] width 53 height 68
click at [441, 248] on link "18.94" at bounding box center [443, 252] width 13 height 8
drag, startPoint x: 378, startPoint y: 228, endPoint x: 319, endPoint y: 225, distance: 59.4
click at [319, 225] on table "Title Repricing" at bounding box center [631, 261] width 1208 height 99
type input "*****"
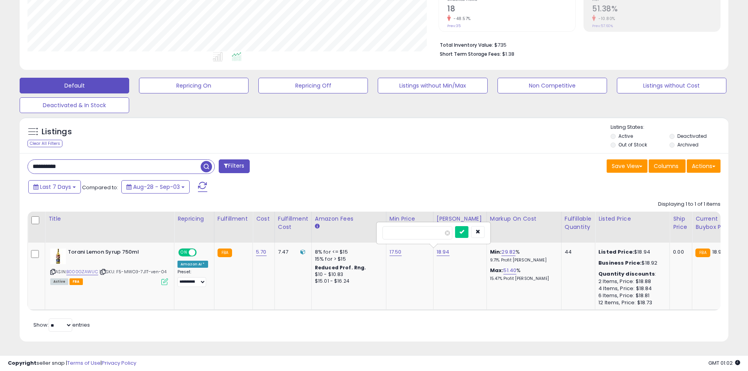
click button "submit" at bounding box center [461, 232] width 13 height 12
drag, startPoint x: 85, startPoint y: 158, endPoint x: -48, endPoint y: 155, distance: 133.1
click at [0, 155] on html "Unable to login Retrieving listings data.. has not yet accepted the Terms of Us…" at bounding box center [374, 15] width 748 height 371
paste input "text"
type input "**********"
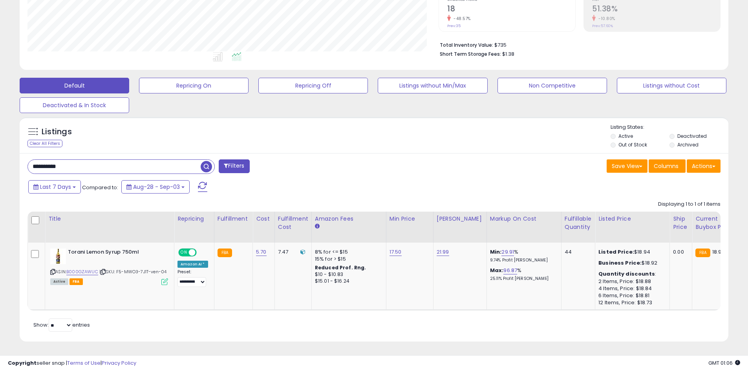
click at [201, 161] on span "button" at bounding box center [206, 166] width 11 height 11
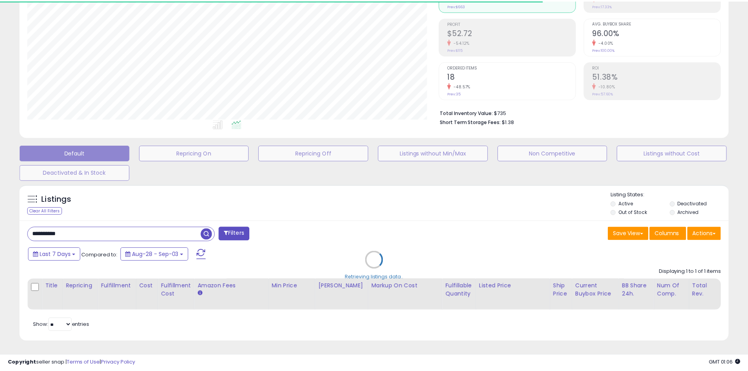
scroll to position [392402, 392152]
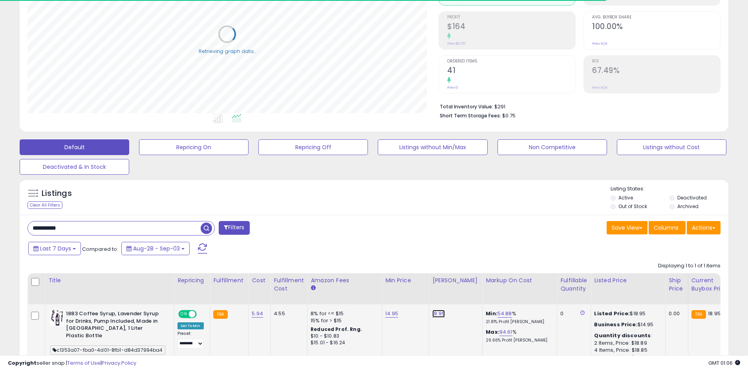
click at [442, 314] on link "18.95" at bounding box center [438, 314] width 13 height 8
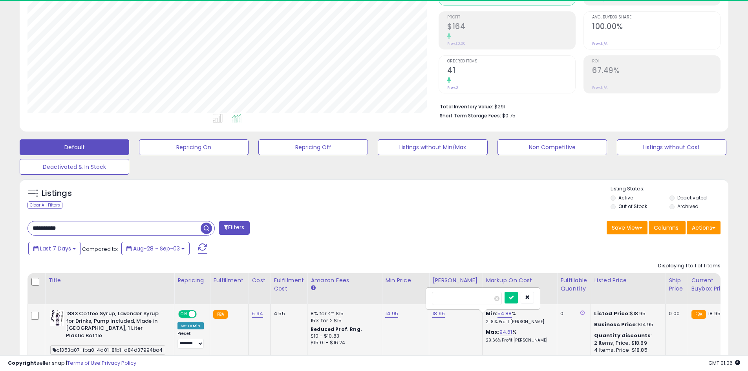
scroll to position [161, 411]
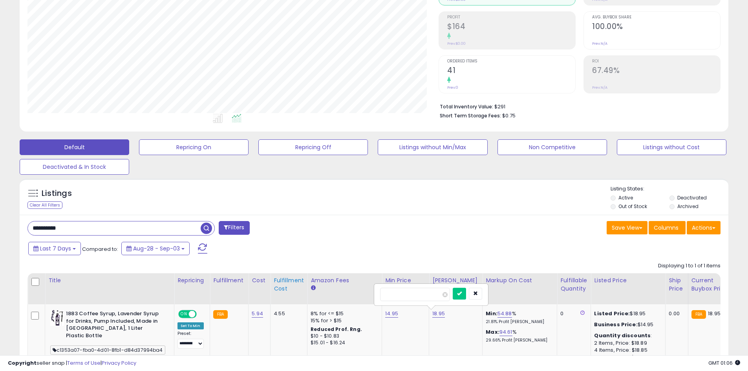
drag, startPoint x: 425, startPoint y: 290, endPoint x: 284, endPoint y: 292, distance: 140.5
click at [284, 292] on table "Title Repricing" at bounding box center [628, 326] width 1202 height 106
type input "*****"
click button "submit" at bounding box center [459, 294] width 13 height 12
